Goal: Task Accomplishment & Management: Manage account settings

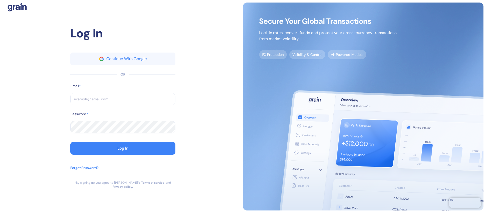
click at [123, 96] on input "text" at bounding box center [122, 99] width 105 height 13
click at [104, 103] on input "text" at bounding box center [122, 99] width 105 height 13
paste input "brayan@ultimatejetvacations.com"
type input "brayan@ultimatejetvacations.com"
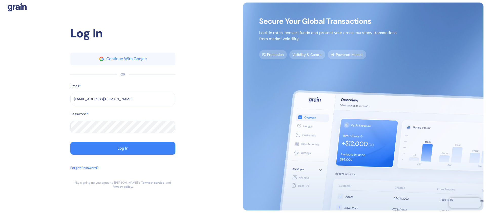
type input "brayan@ultimatejetvacations.com"
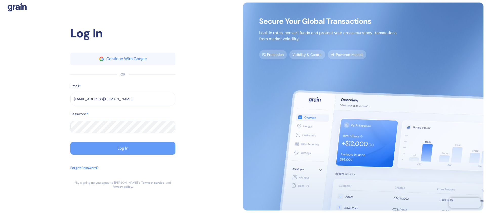
click at [110, 148] on button "Log In" at bounding box center [122, 148] width 105 height 13
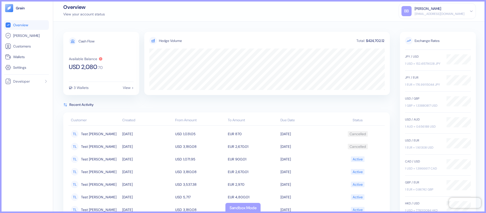
scroll to position [15, 0]
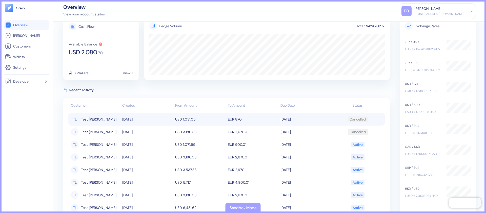
click at [223, 122] on td "USD 1,031.05" at bounding box center [200, 119] width 53 height 13
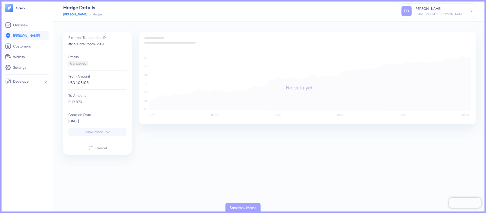
click at [110, 131] on icon "button" at bounding box center [107, 132] width 5 height 6
